Goal: Task Accomplishment & Management: Manage account settings

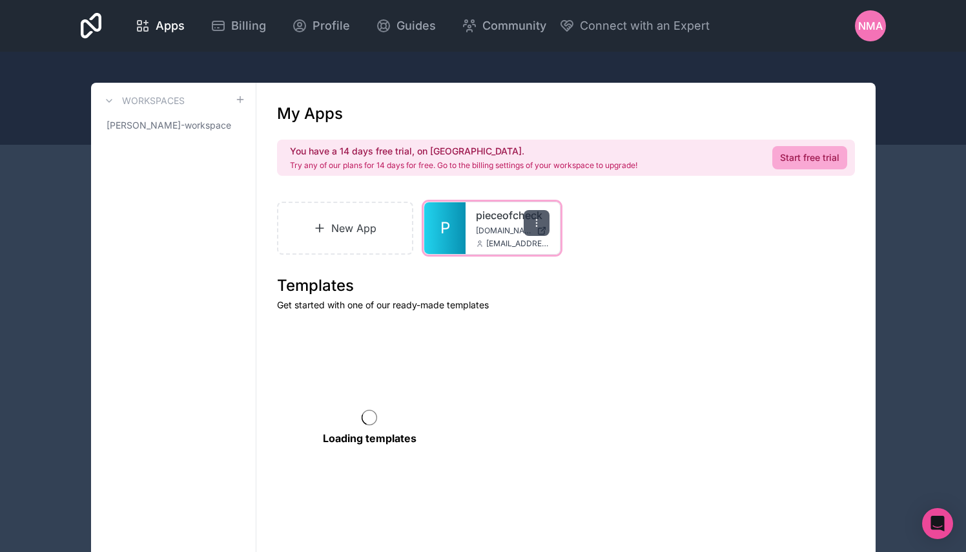
click at [538, 224] on icon at bounding box center [537, 223] width 10 height 10
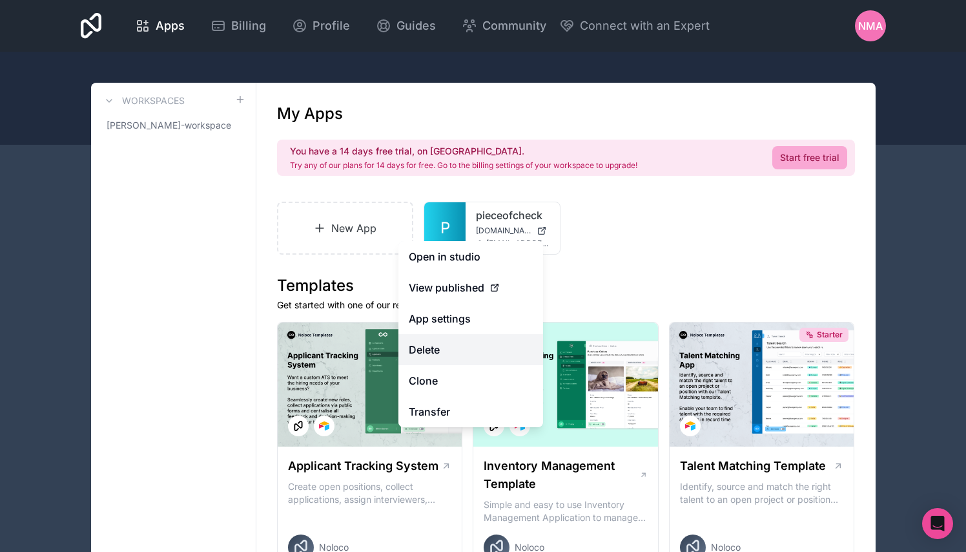
click at [458, 350] on button "Delete" at bounding box center [471, 349] width 145 height 31
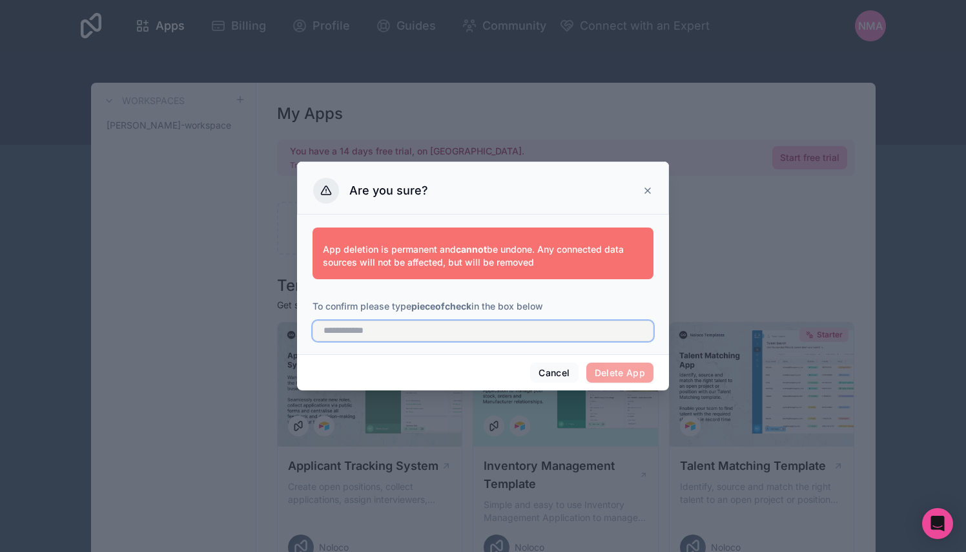
click at [404, 334] on input "text" at bounding box center [483, 330] width 341 height 21
type input "*"
click at [546, 372] on button "Cancel" at bounding box center [554, 372] width 48 height 21
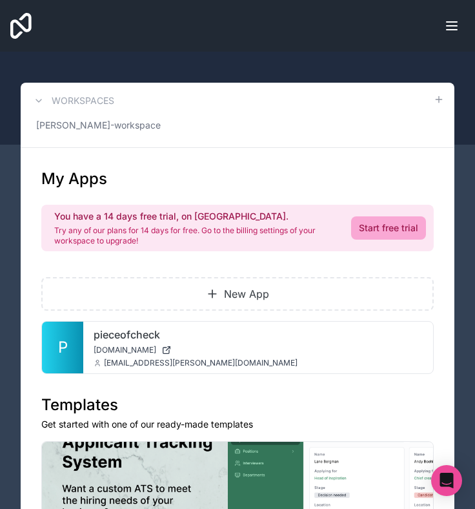
click at [397, 63] on div at bounding box center [237, 98] width 475 height 93
click at [452, 66] on div at bounding box center [237, 98] width 475 height 93
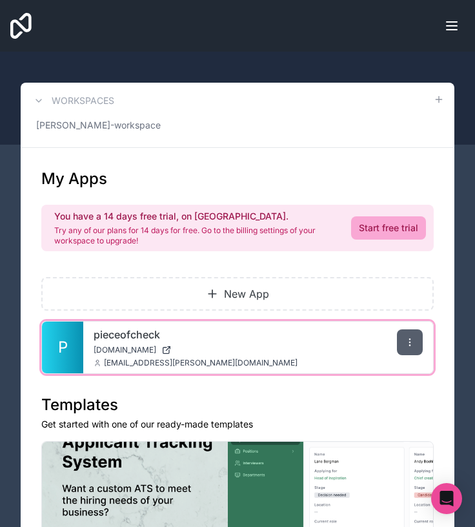
click at [415, 343] on icon at bounding box center [410, 342] width 10 height 10
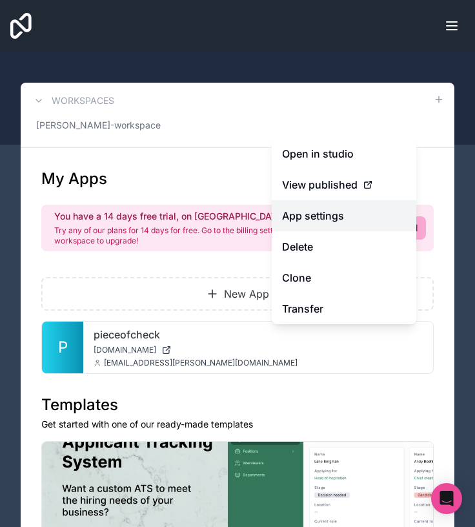
click at [325, 216] on link "App settings" at bounding box center [344, 215] width 145 height 31
